Goal: Book appointment/travel/reservation

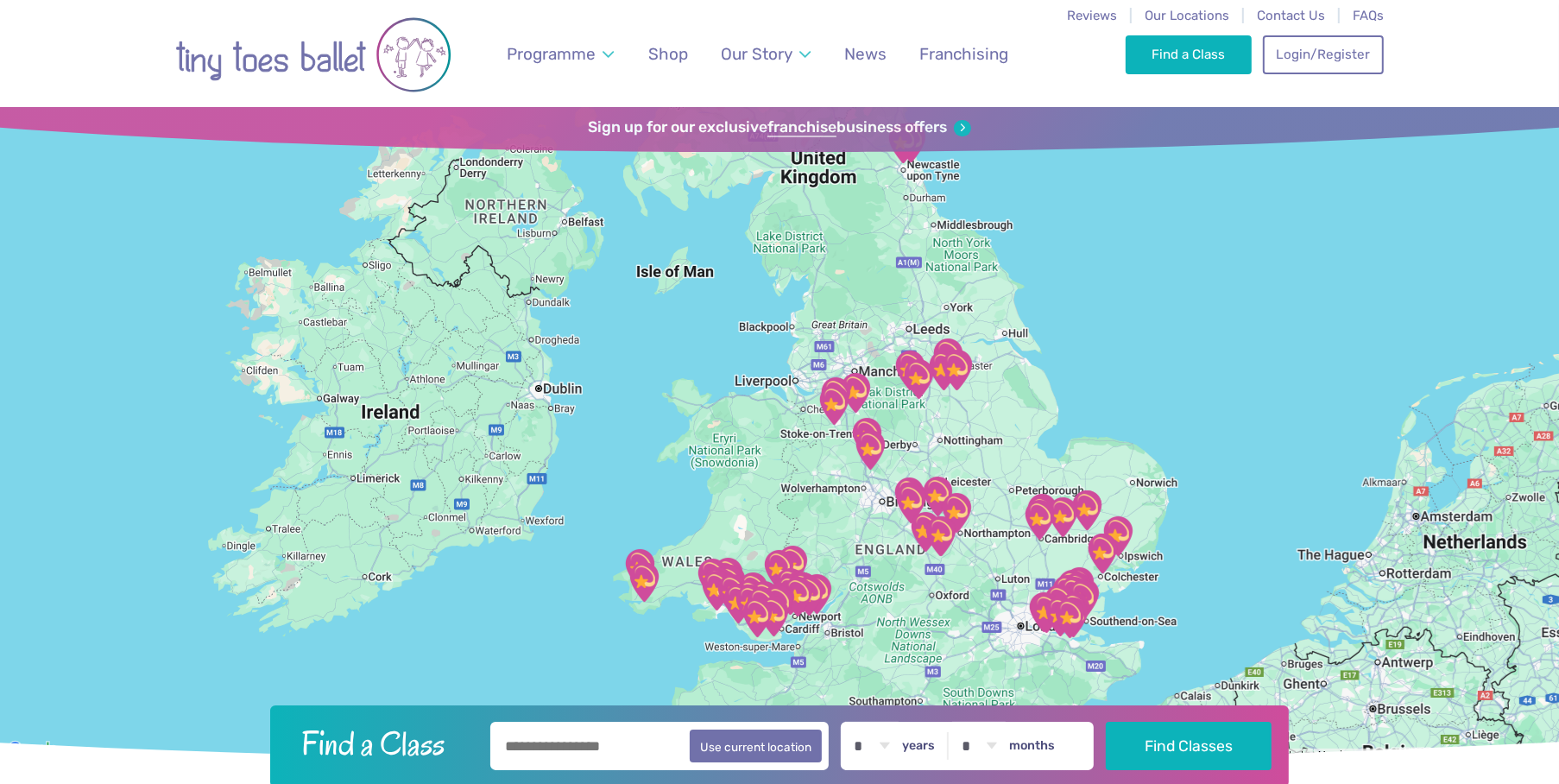
click at [573, 753] on input "text" at bounding box center [660, 746] width 339 height 49
type input "*****"
click at [899, 742] on select "* * * * * * * * * * ** ** **" at bounding box center [872, 746] width 54 height 49
select select "*"
click at [857, 722] on select "* * * * * * * * * * ** ** **" at bounding box center [872, 746] width 54 height 49
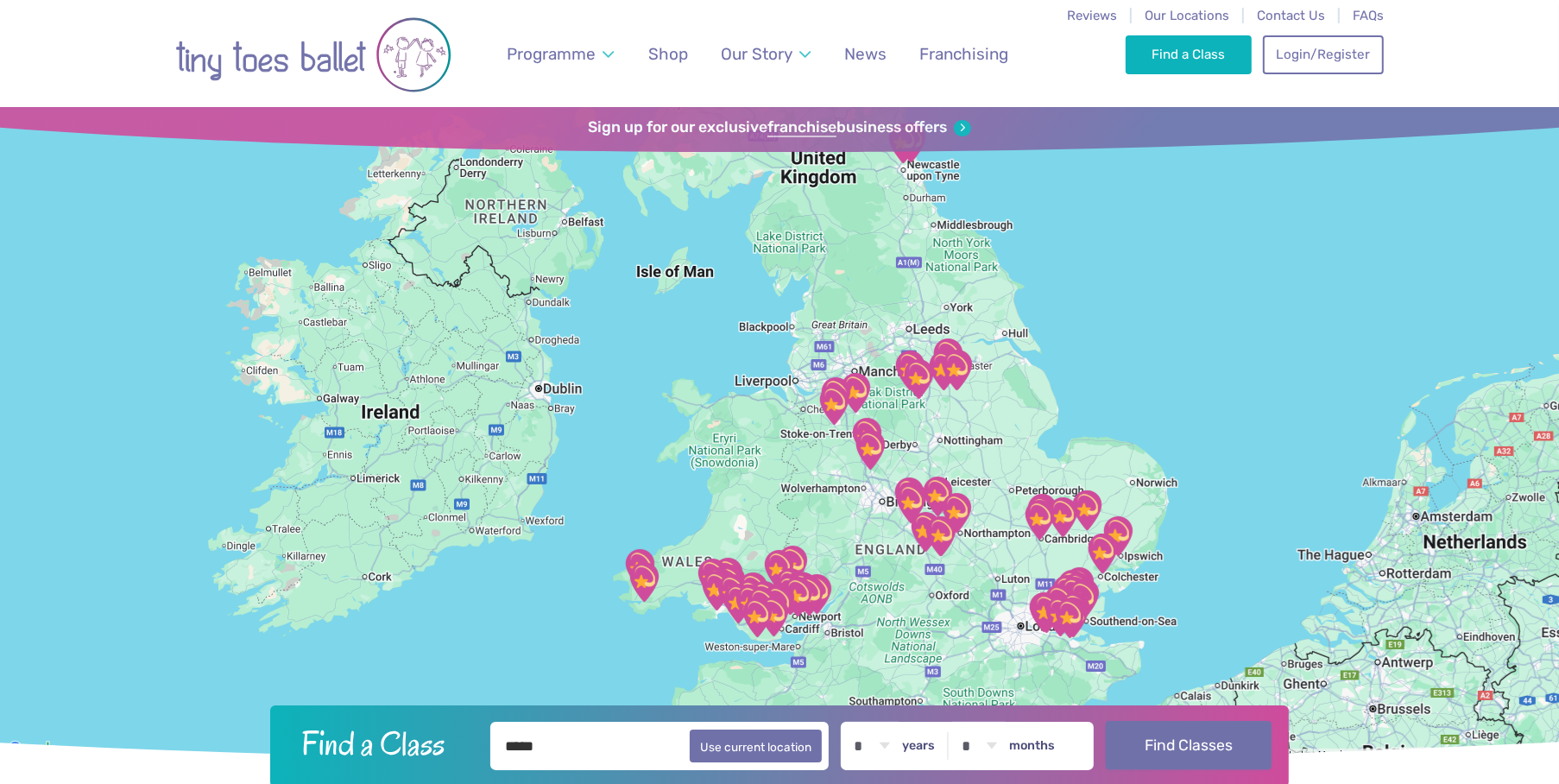
click at [1190, 744] on button "Find Classes" at bounding box center [1189, 745] width 166 height 49
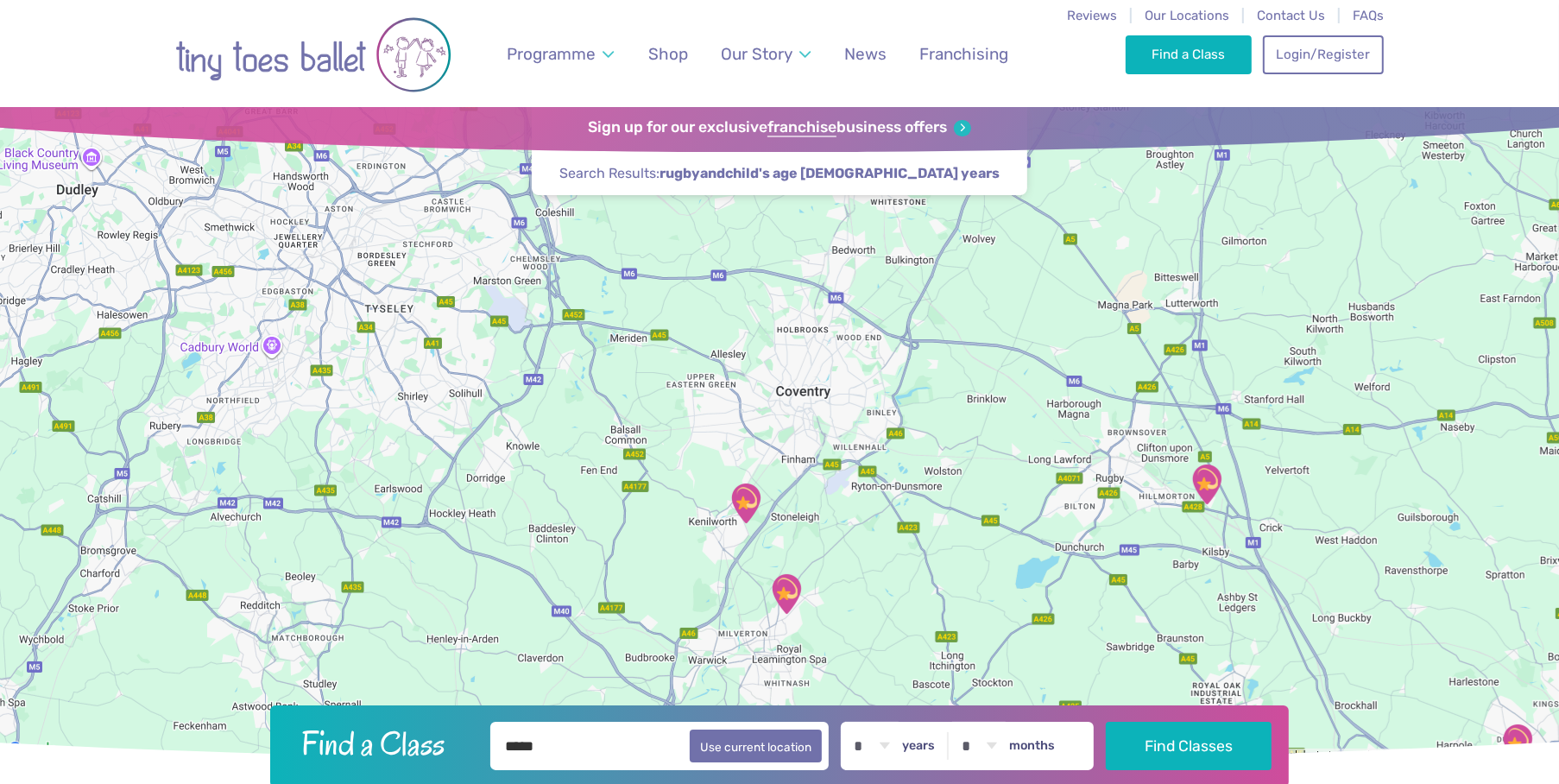
click at [1210, 481] on img "The Barn Community Centre" at bounding box center [1206, 484] width 43 height 43
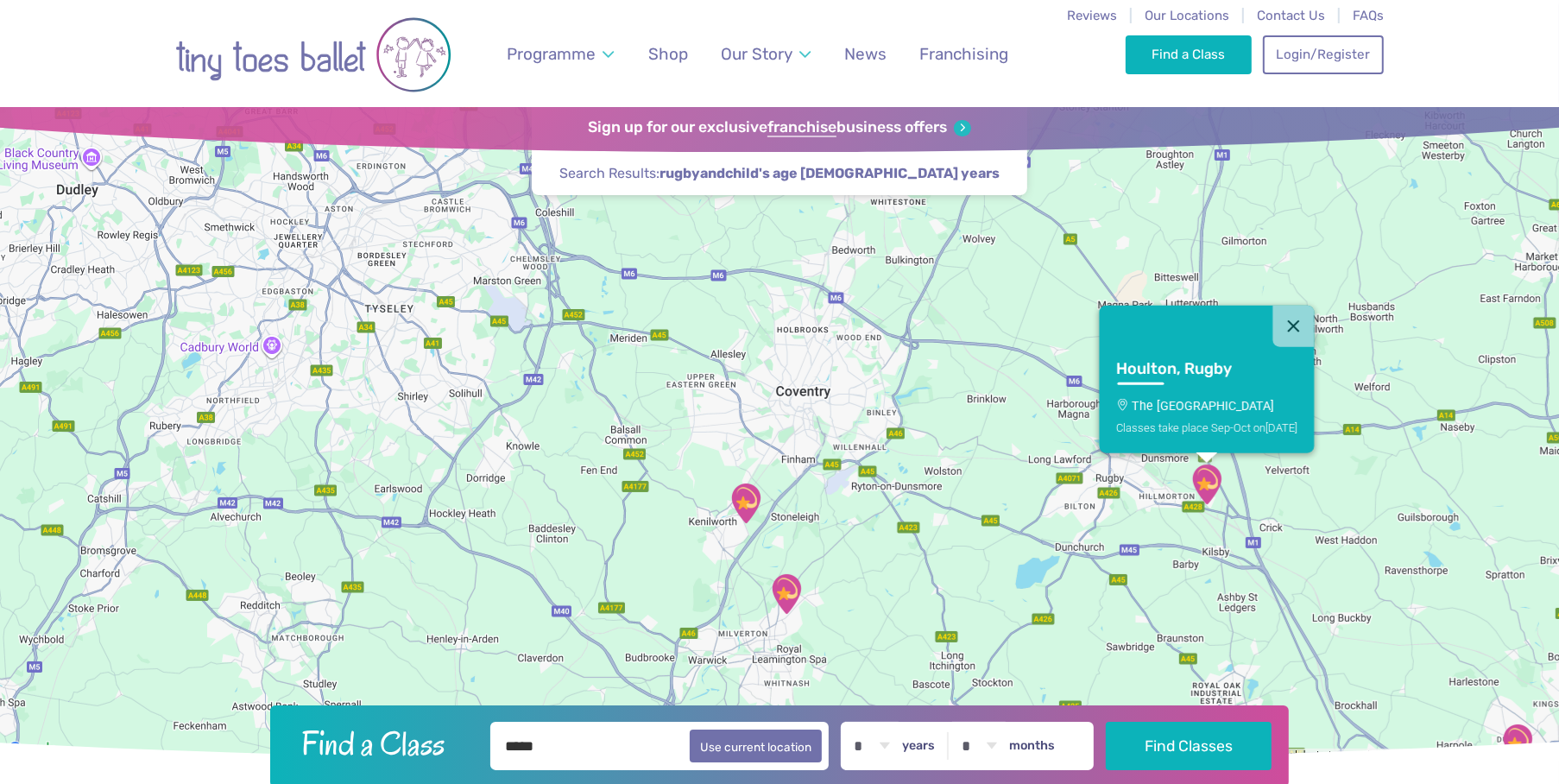
click at [1185, 365] on h3 "Houlton, Rugby" at bounding box center [1191, 369] width 150 height 20
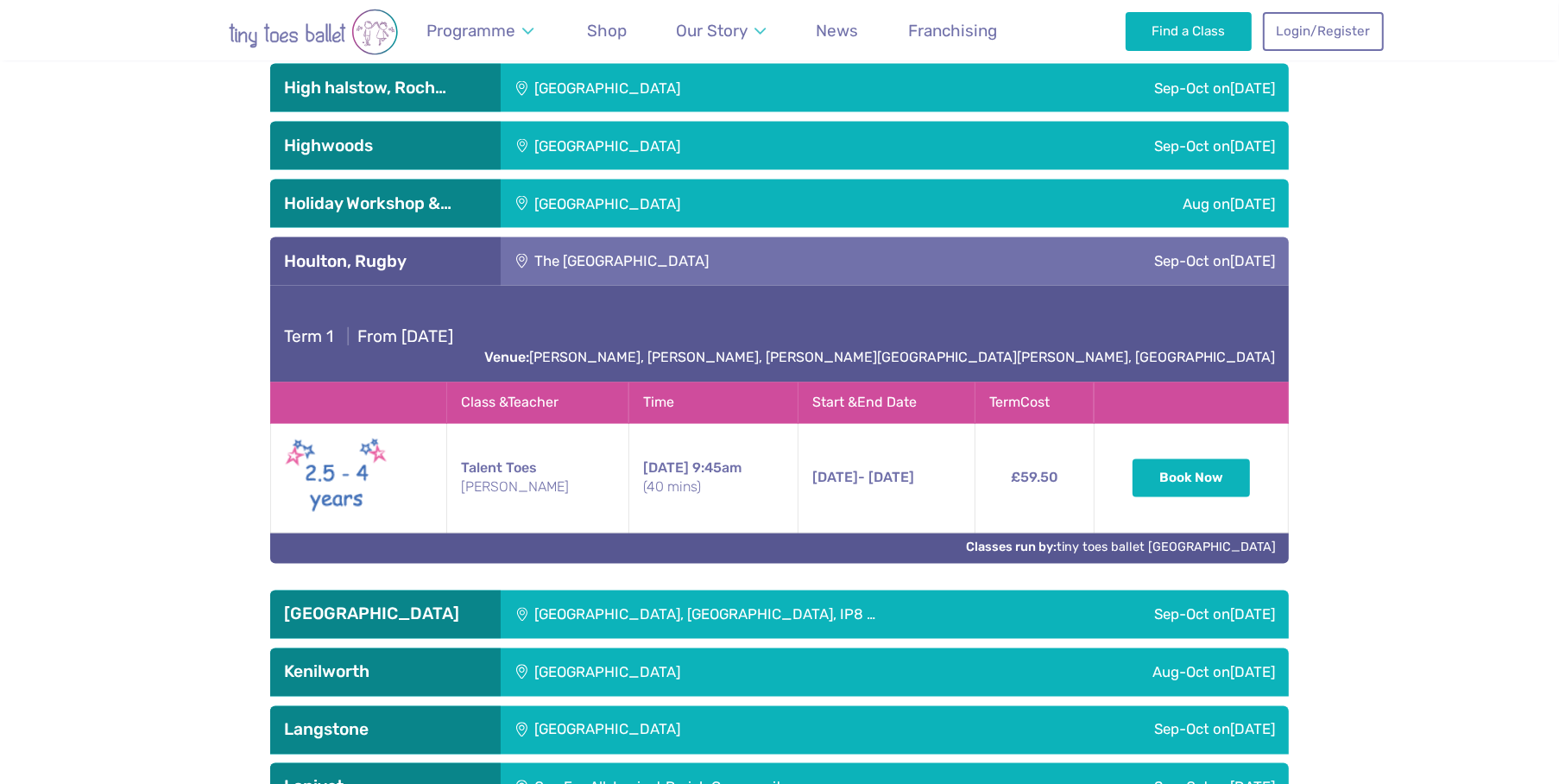
scroll to position [2842, 0]
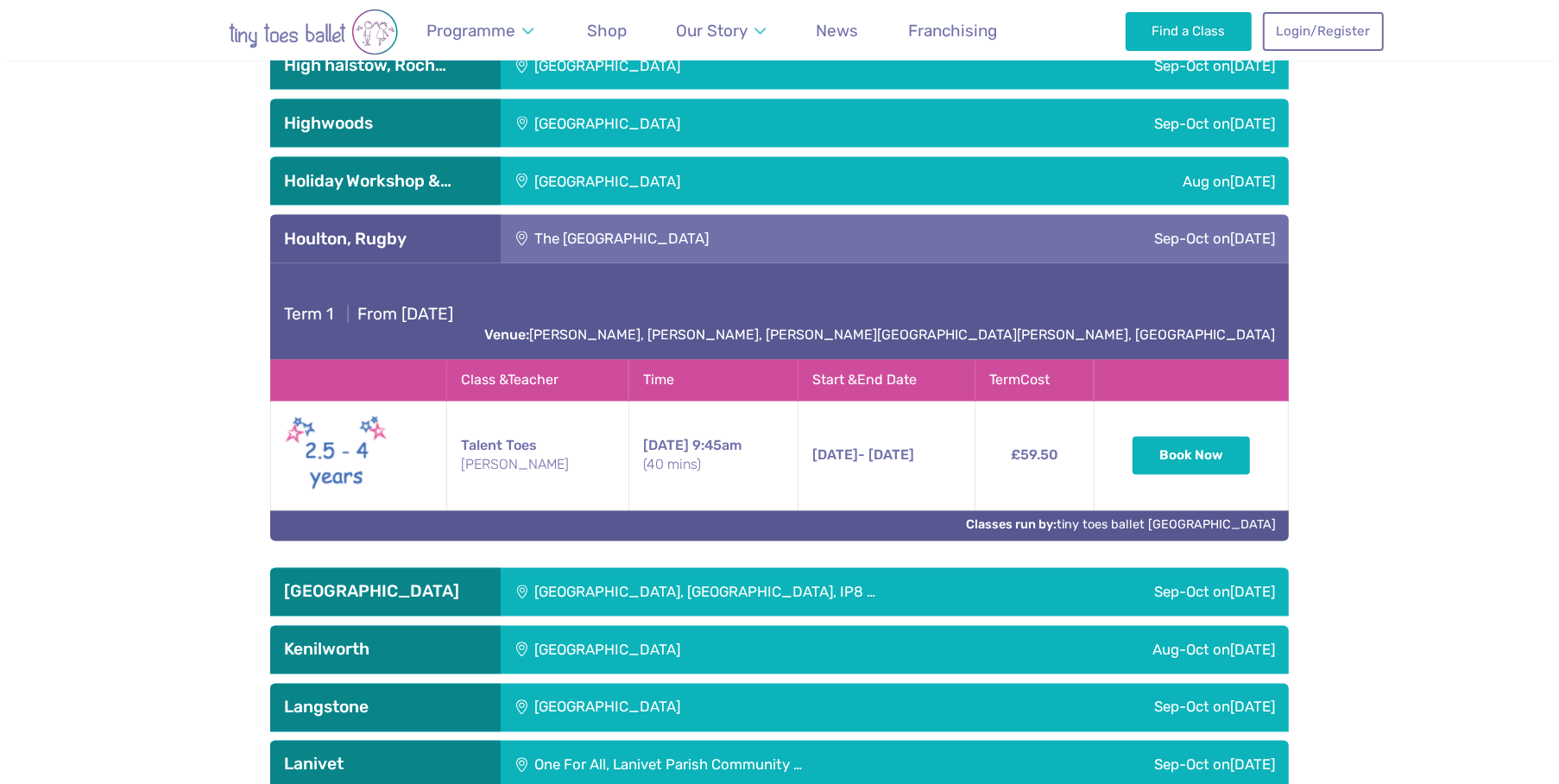
click at [597, 626] on div "[GEOGRAPHIC_DATA]" at bounding box center [722, 649] width 443 height 49
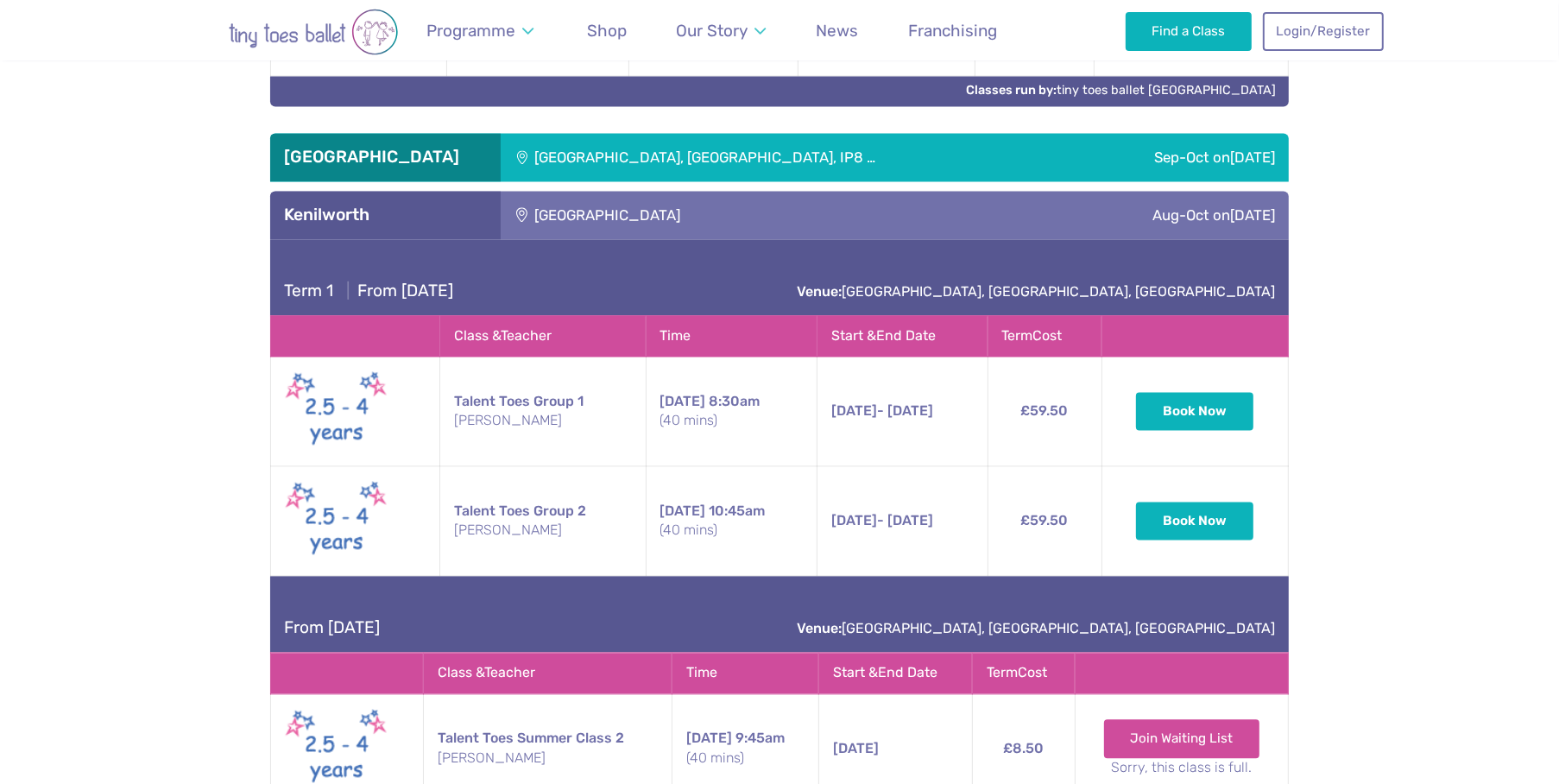
scroll to position [3273, 0]
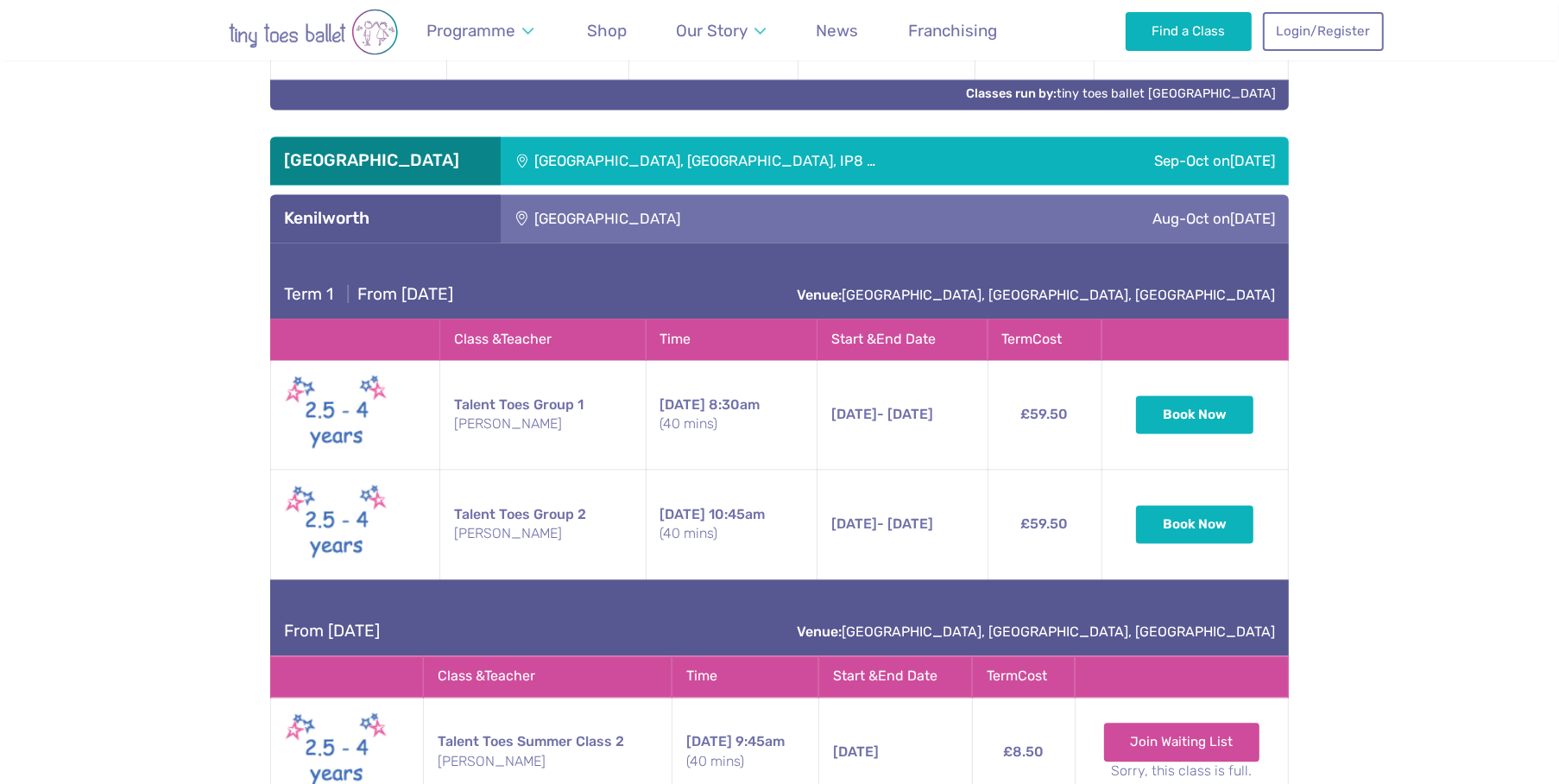
click at [689, 194] on div "[GEOGRAPHIC_DATA]" at bounding box center [722, 218] width 443 height 49
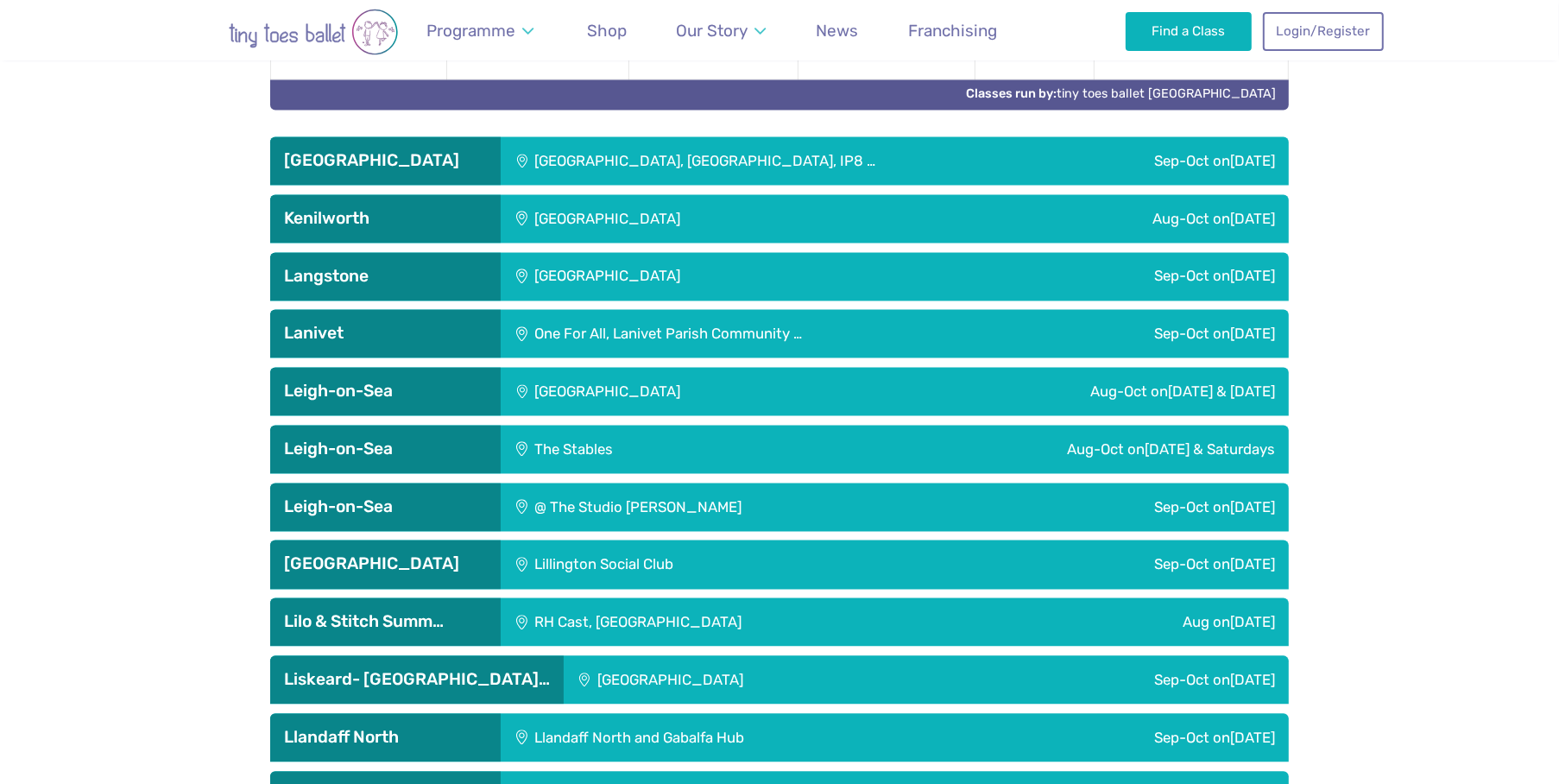
click at [566, 543] on div "Lillington Social Club" at bounding box center [720, 563] width 439 height 49
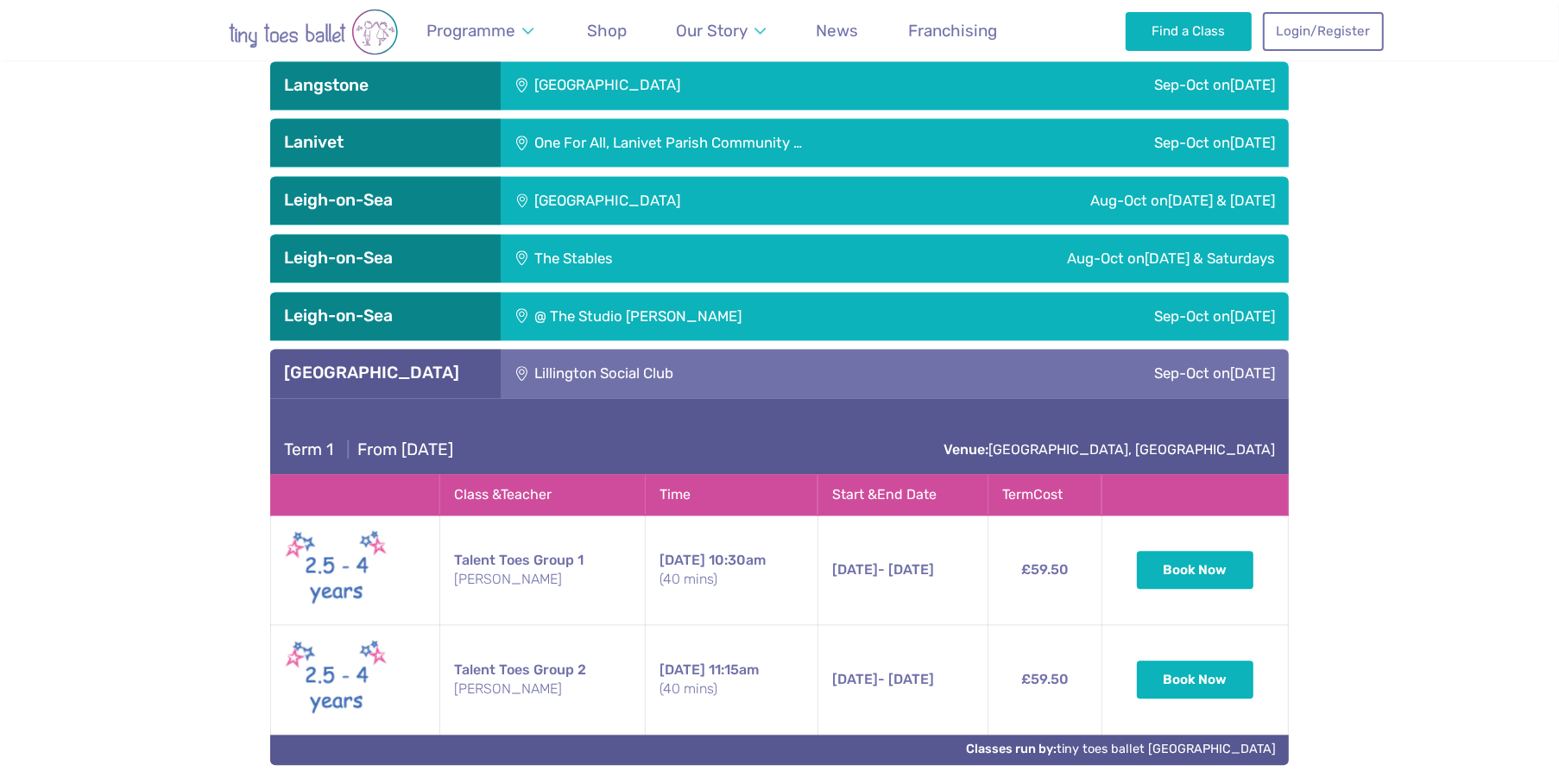
scroll to position [3503, 0]
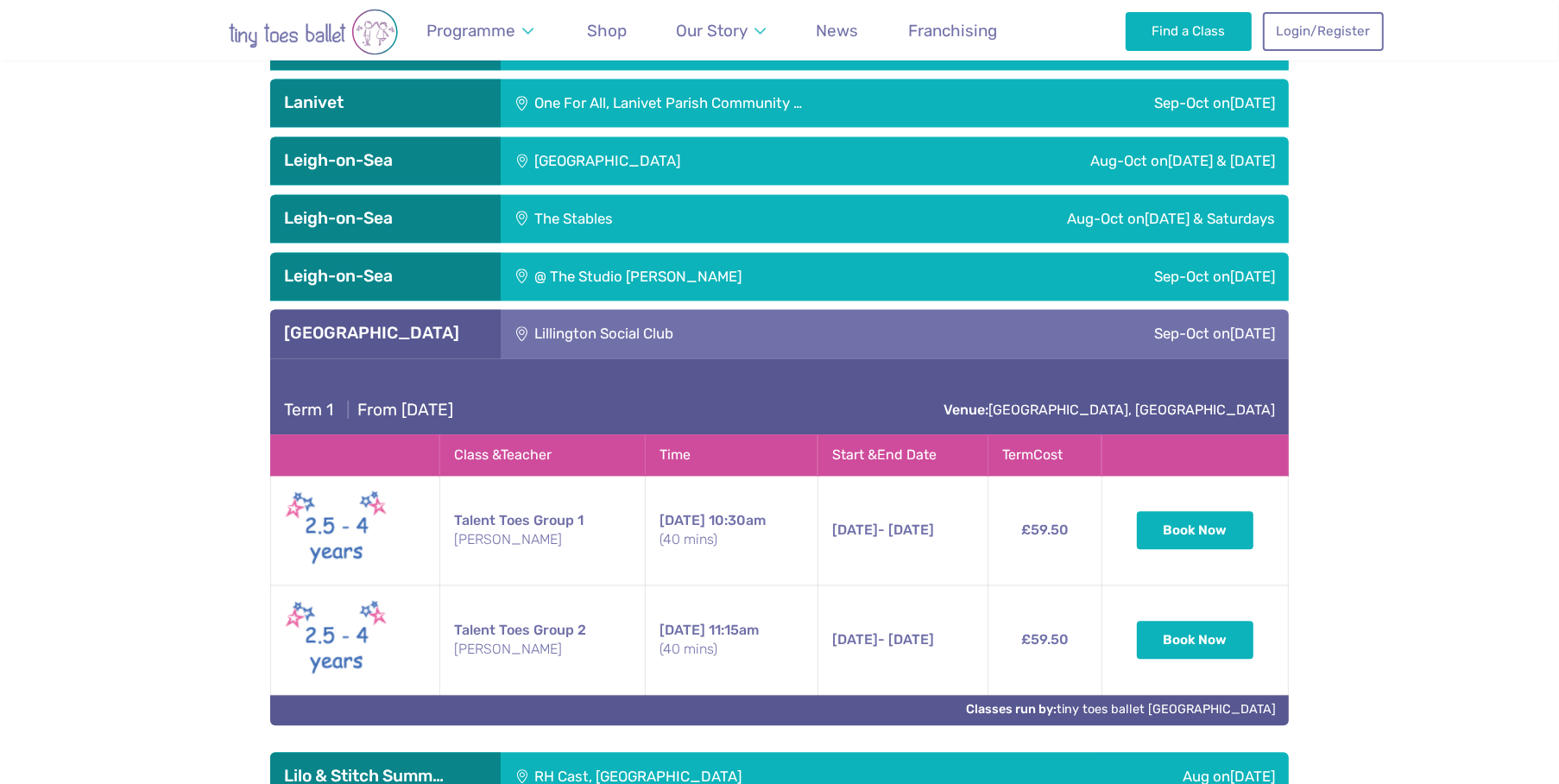
click at [442, 323] on h3 "[GEOGRAPHIC_DATA]" at bounding box center [385, 334] width 203 height 21
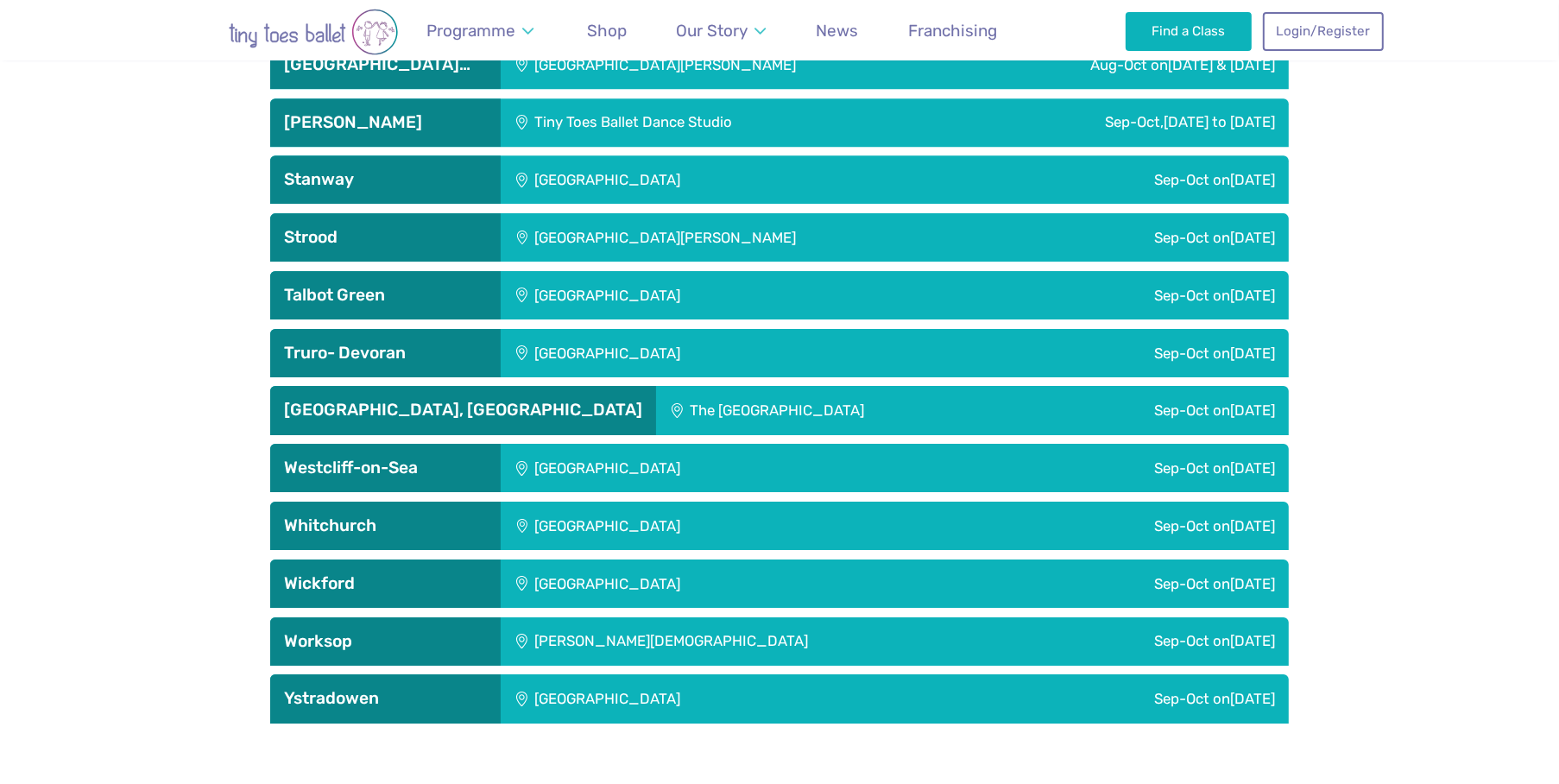
scroll to position [5345, 0]
